Goal: Navigation & Orientation: Find specific page/section

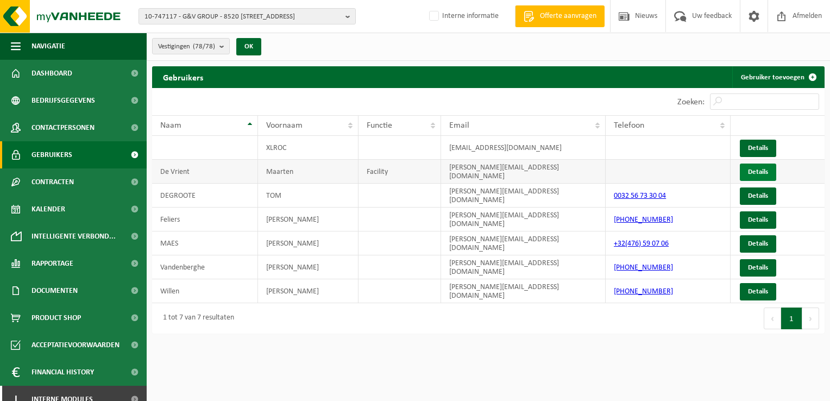
click at [761, 166] on link "Details" at bounding box center [758, 172] width 36 height 17
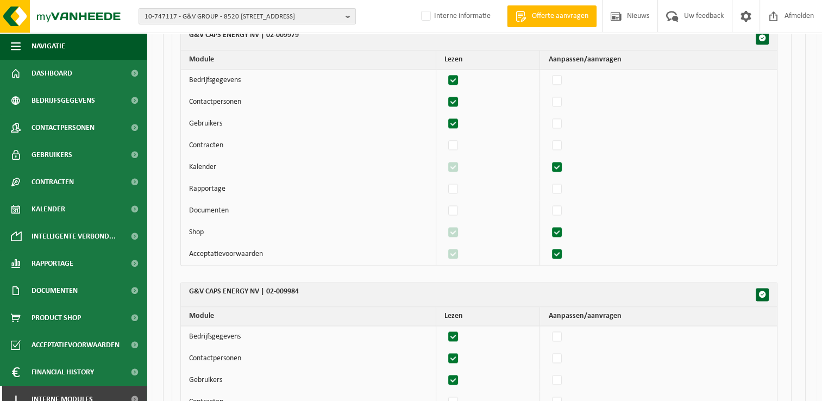
scroll to position [5815, 0]
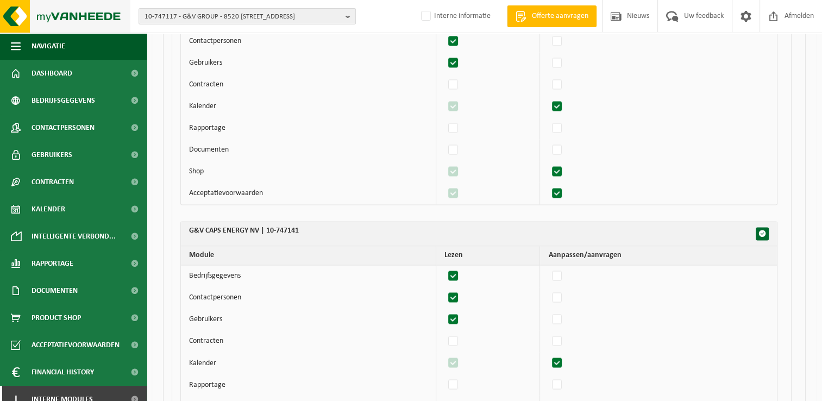
click at [36, 11] on img at bounding box center [65, 16] width 130 height 33
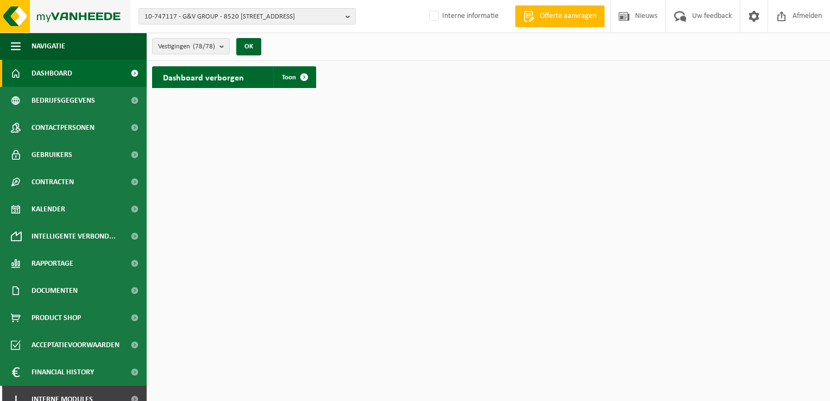
click at [5, 18] on img at bounding box center [65, 16] width 130 height 33
click at [322, 158] on html "10-747117 - G&V GROUP - 8520 [GEOGRAPHIC_DATA], [STREET_ADDRESS] 10-747117 - G&…" at bounding box center [415, 200] width 830 height 401
click at [804, 17] on span "Afmelden" at bounding box center [807, 16] width 35 height 32
